Goal: Task Accomplishment & Management: Manage account settings

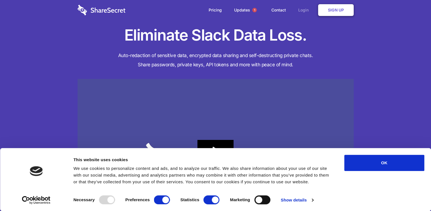
click at [305, 9] on link "Login" at bounding box center [305, 9] width 24 height 17
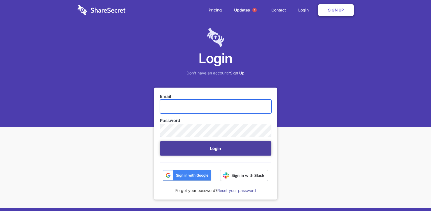
type input "[EMAIL_ADDRESS][DOMAIN_NAME]"
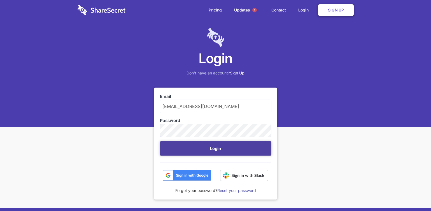
click at [193, 152] on button "Login" at bounding box center [215, 148] width 111 height 14
click at [213, 149] on button "Login" at bounding box center [215, 148] width 111 height 14
